Goal: Navigation & Orientation: Find specific page/section

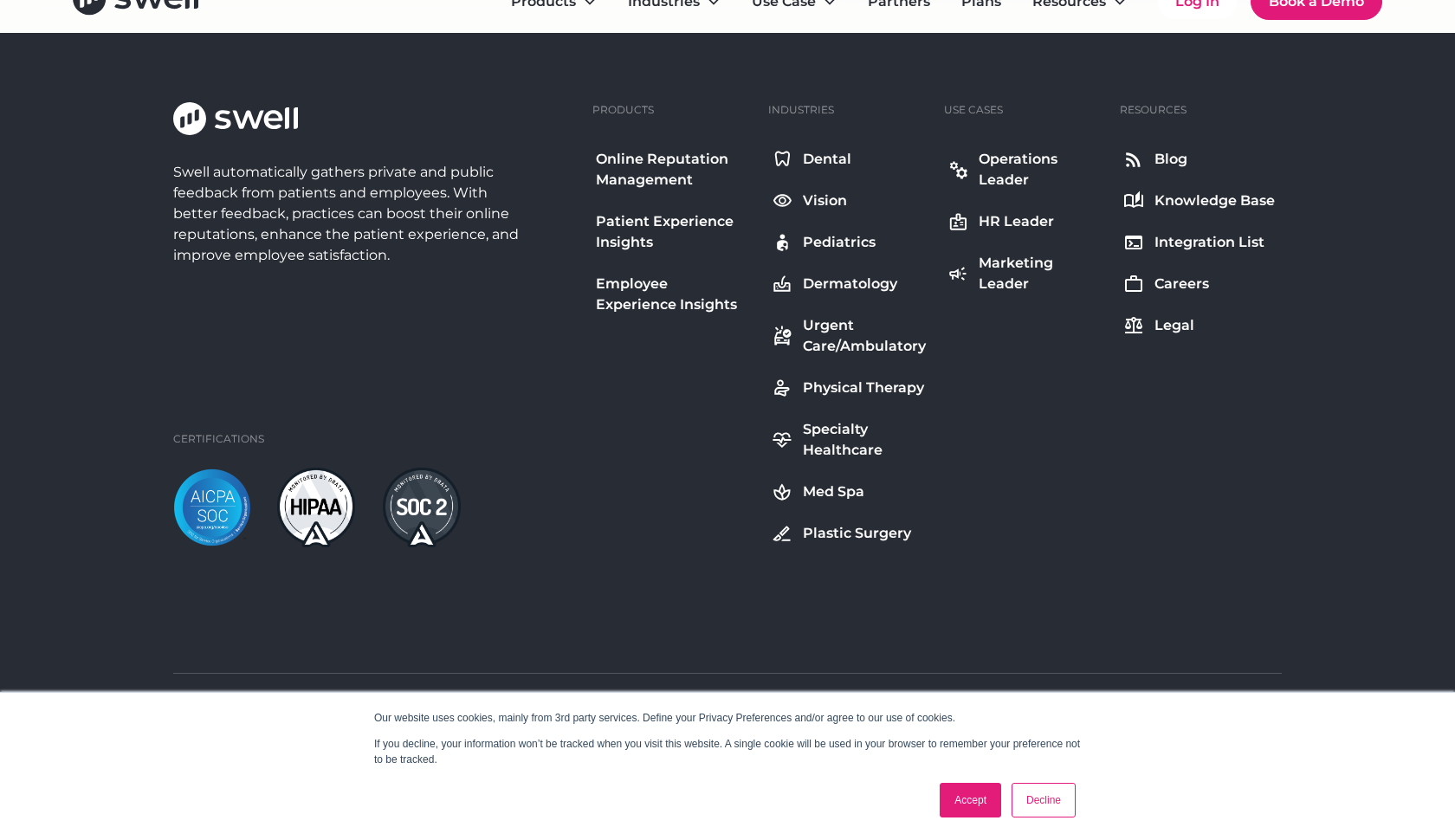
scroll to position [1687, 0]
click at [812, 441] on div "Specialty Healthcare" at bounding box center [864, 440] width 124 height 42
